Goal: Transaction & Acquisition: Download file/media

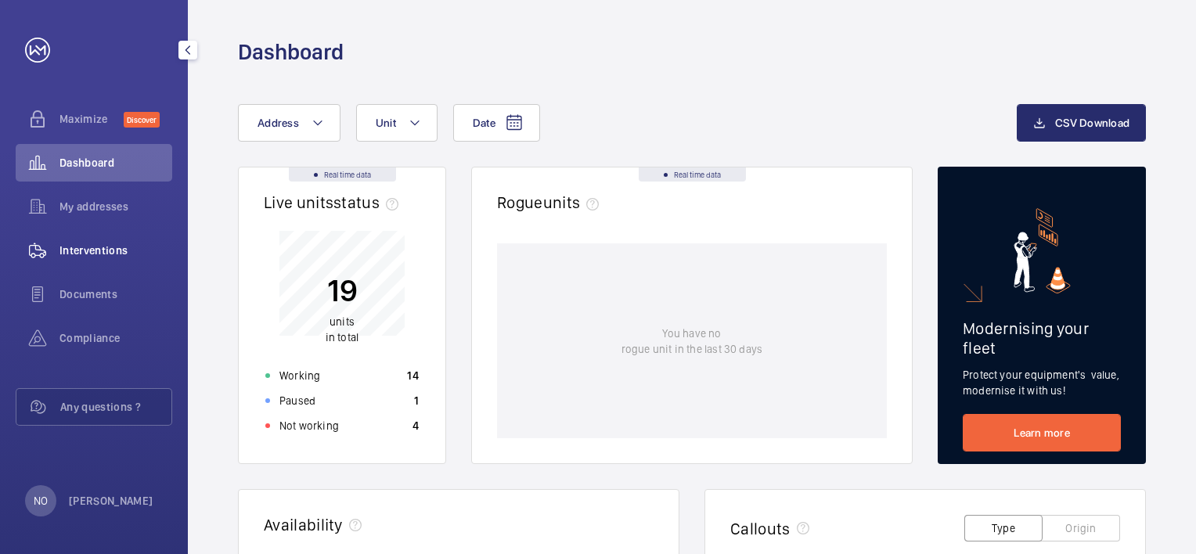
click at [100, 247] on span "Interventions" at bounding box center [115, 251] width 113 height 16
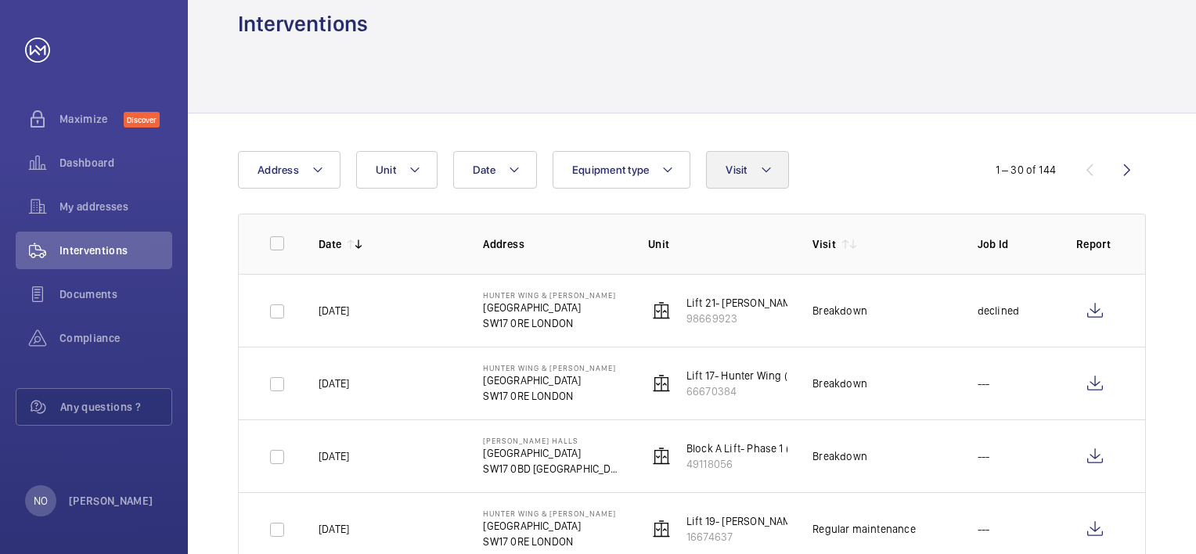
scroll to position [78, 0]
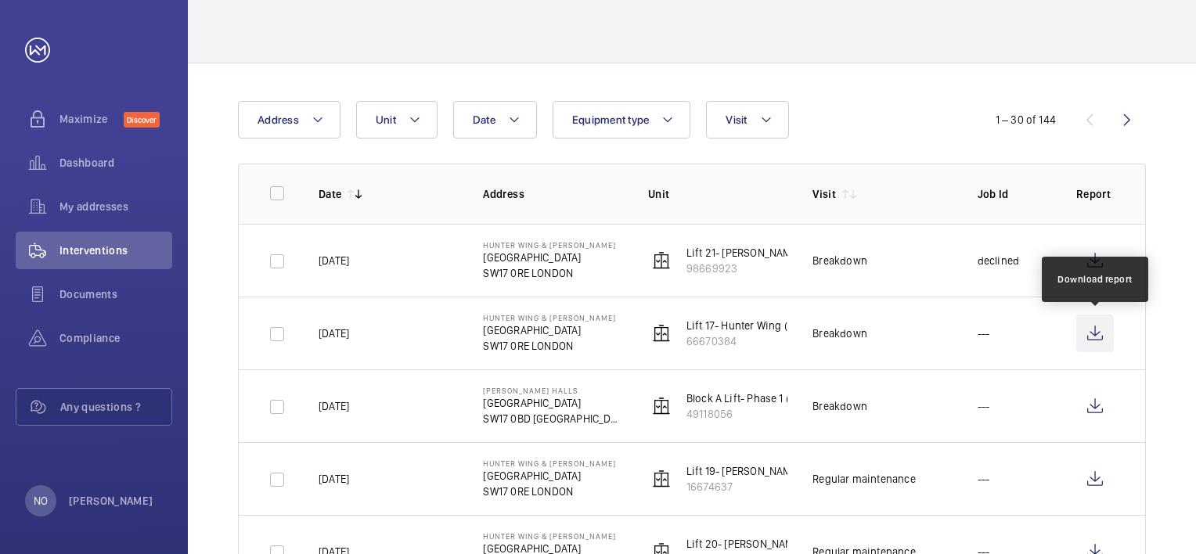
click at [1087, 331] on wm-front-icon-button at bounding box center [1095, 334] width 38 height 38
